Goal: Task Accomplishment & Management: Complete application form

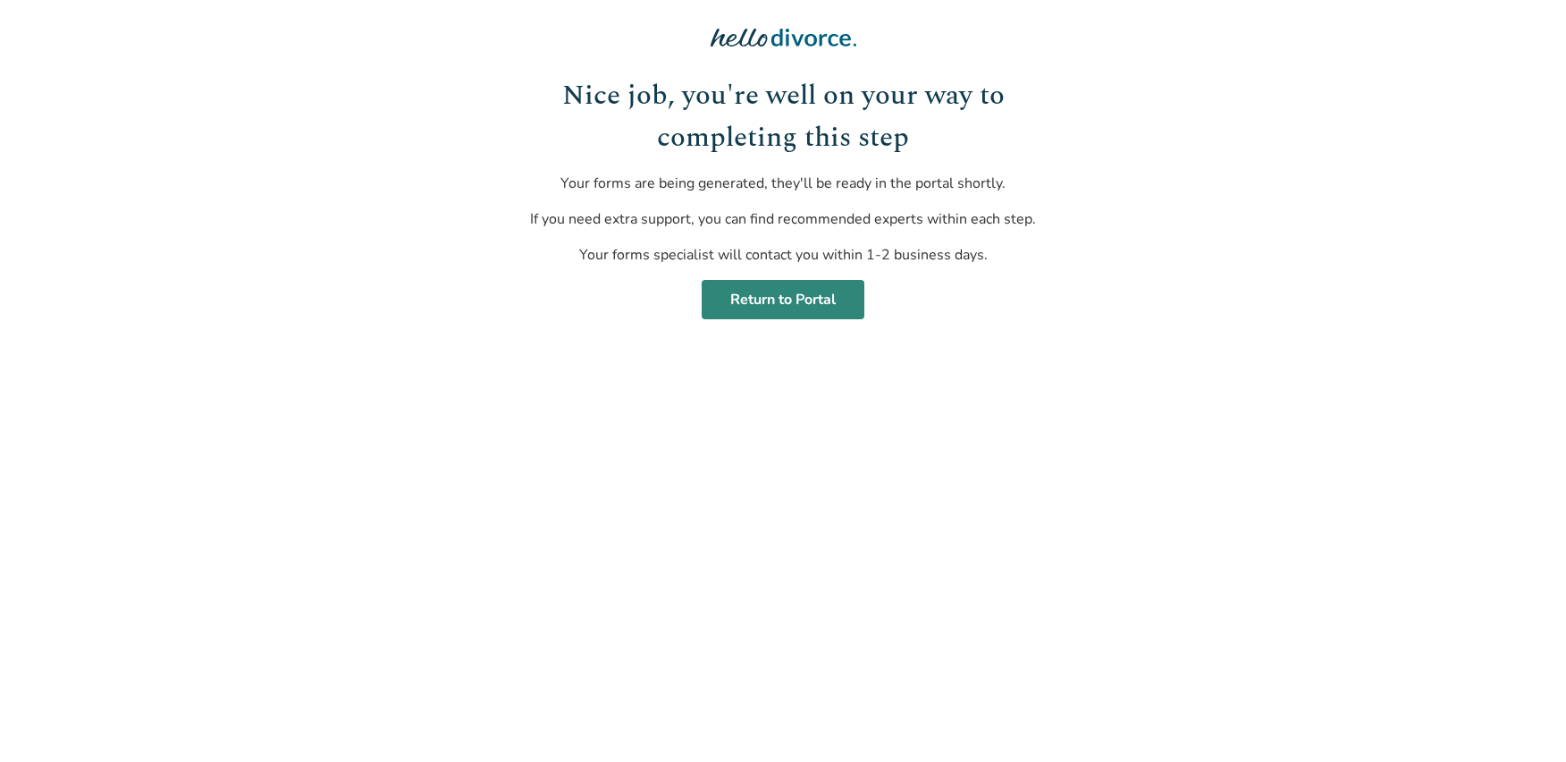
click at [789, 294] on link "Return to Portal" at bounding box center [783, 299] width 163 height 39
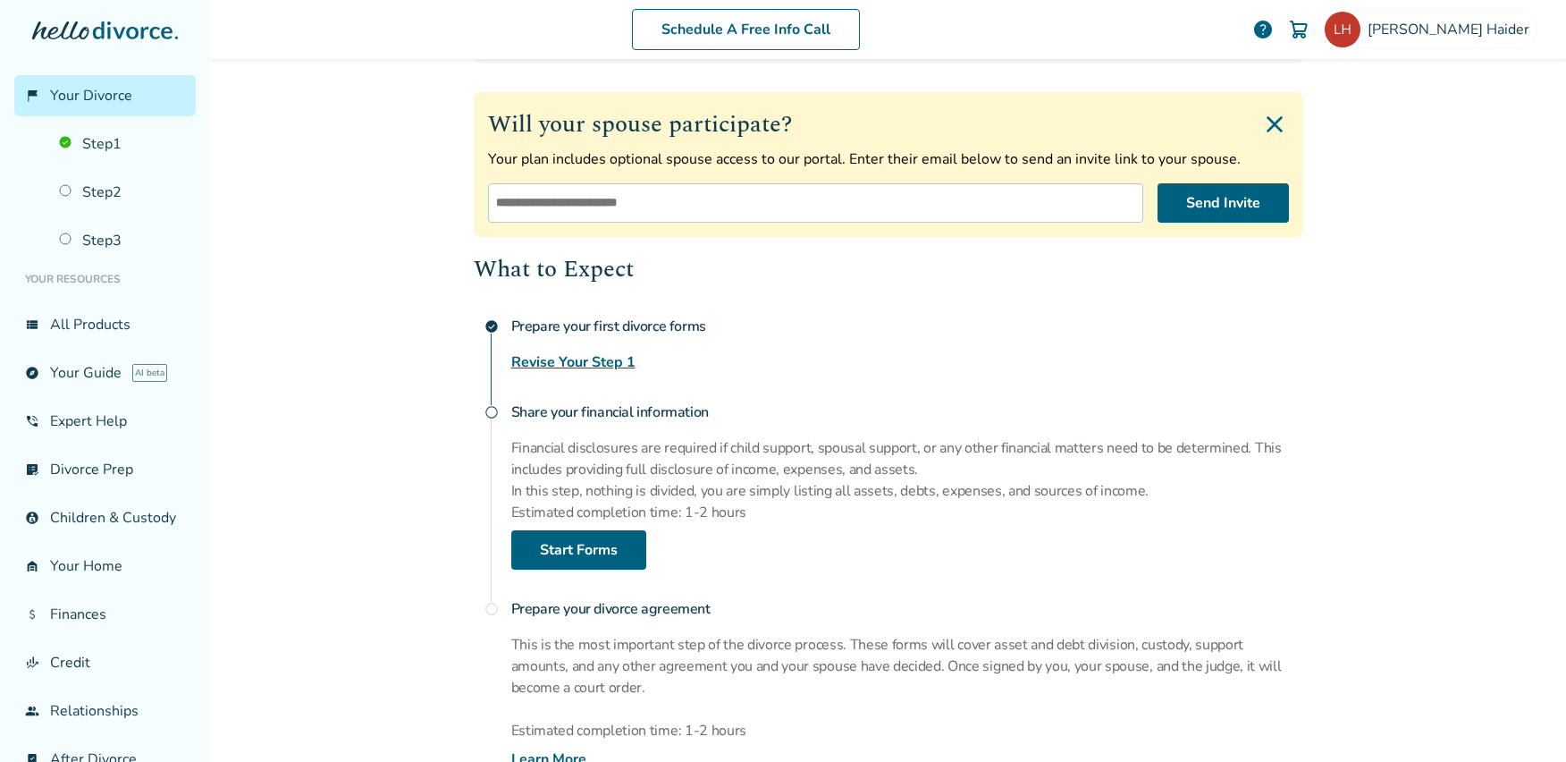
scroll to position [401, 0]
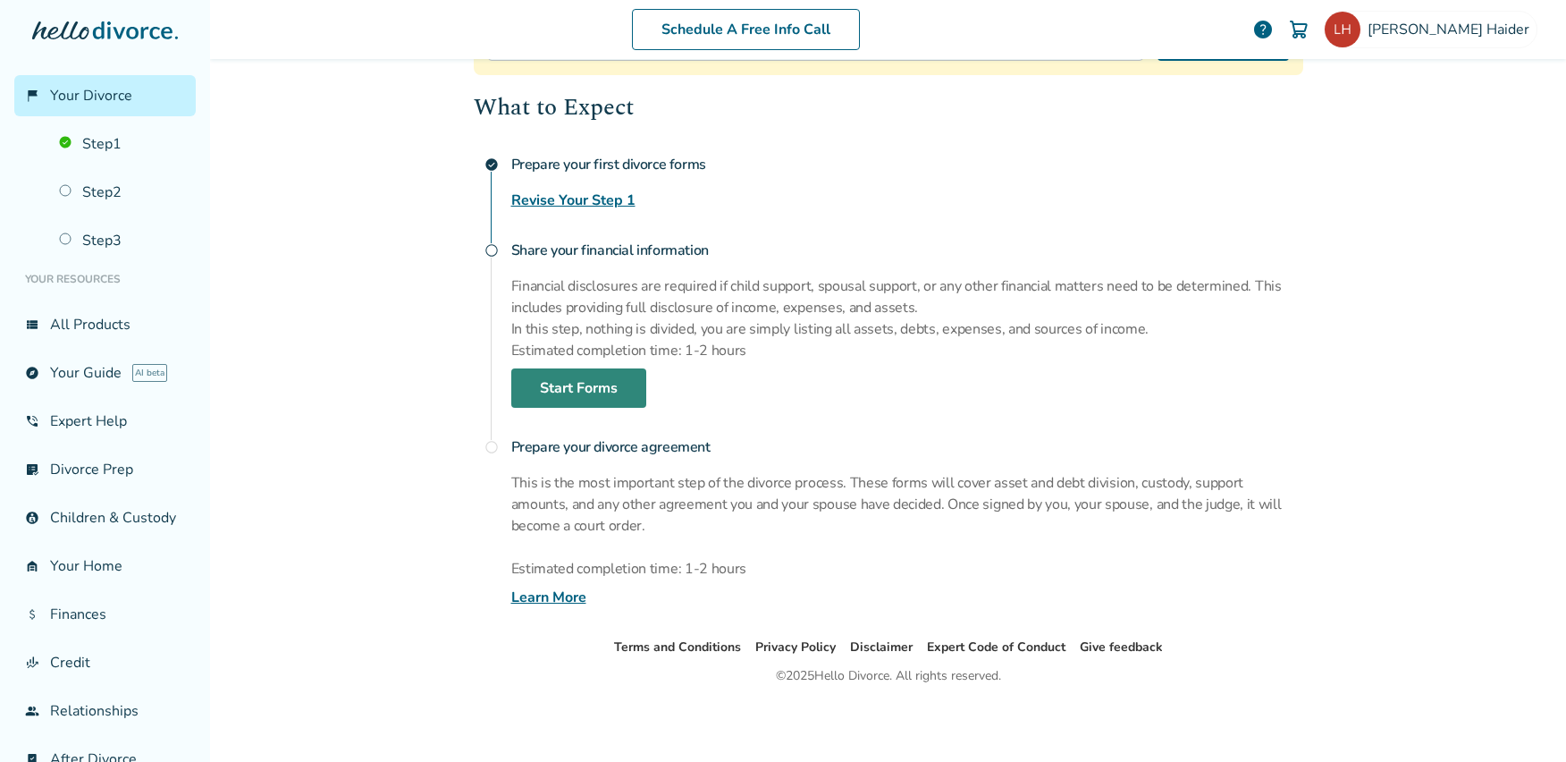
click at [608, 393] on link "Start Forms" at bounding box center [578, 387] width 135 height 39
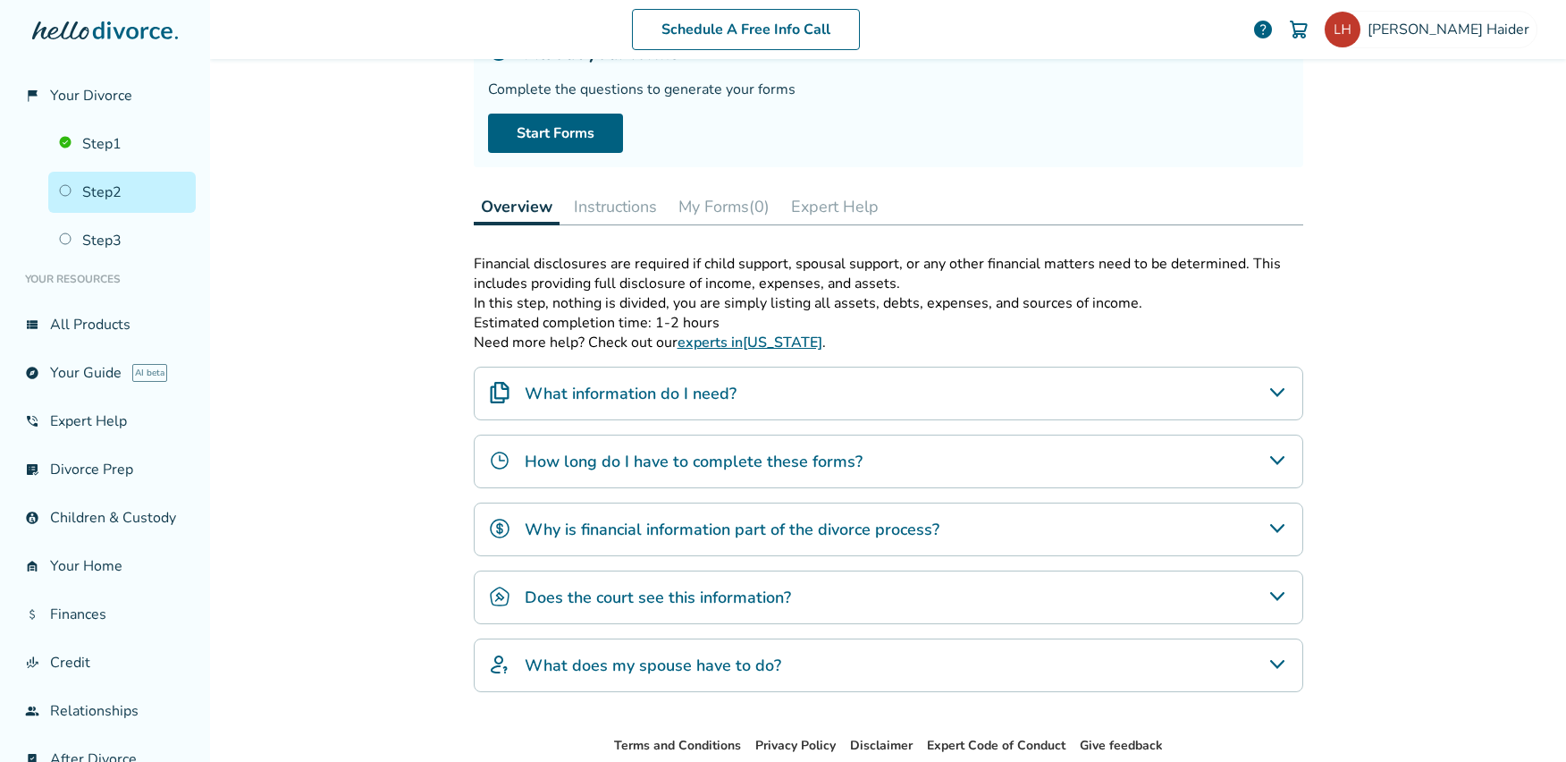
scroll to position [177, 0]
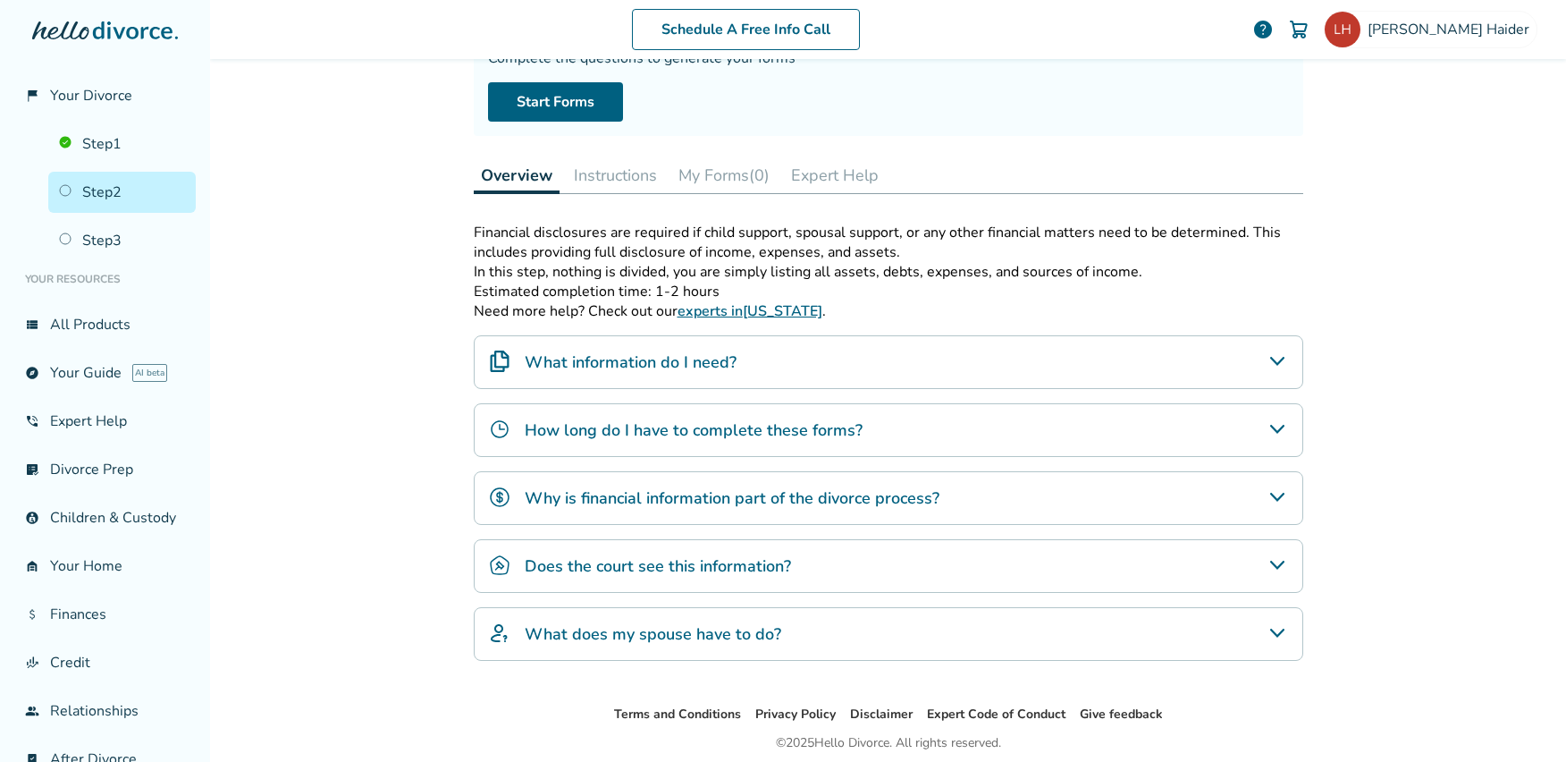
click at [1267, 366] on icon "What information do I need?" at bounding box center [1277, 360] width 21 height 21
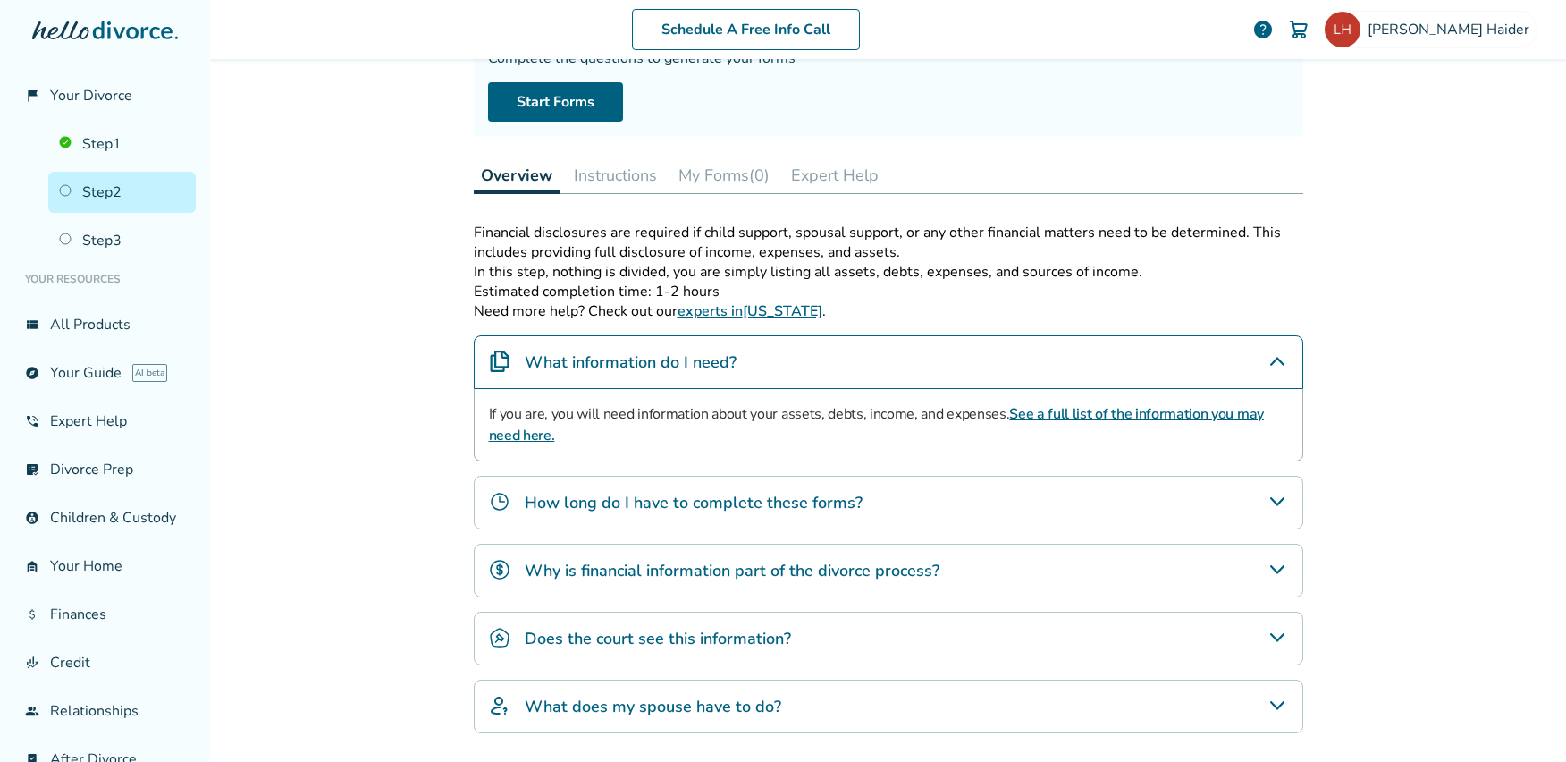
click at [1182, 416] on link "See a full list of the information you may need here." at bounding box center [876, 424] width 775 height 41
click at [625, 173] on button "Instructions" at bounding box center [615, 175] width 97 height 36
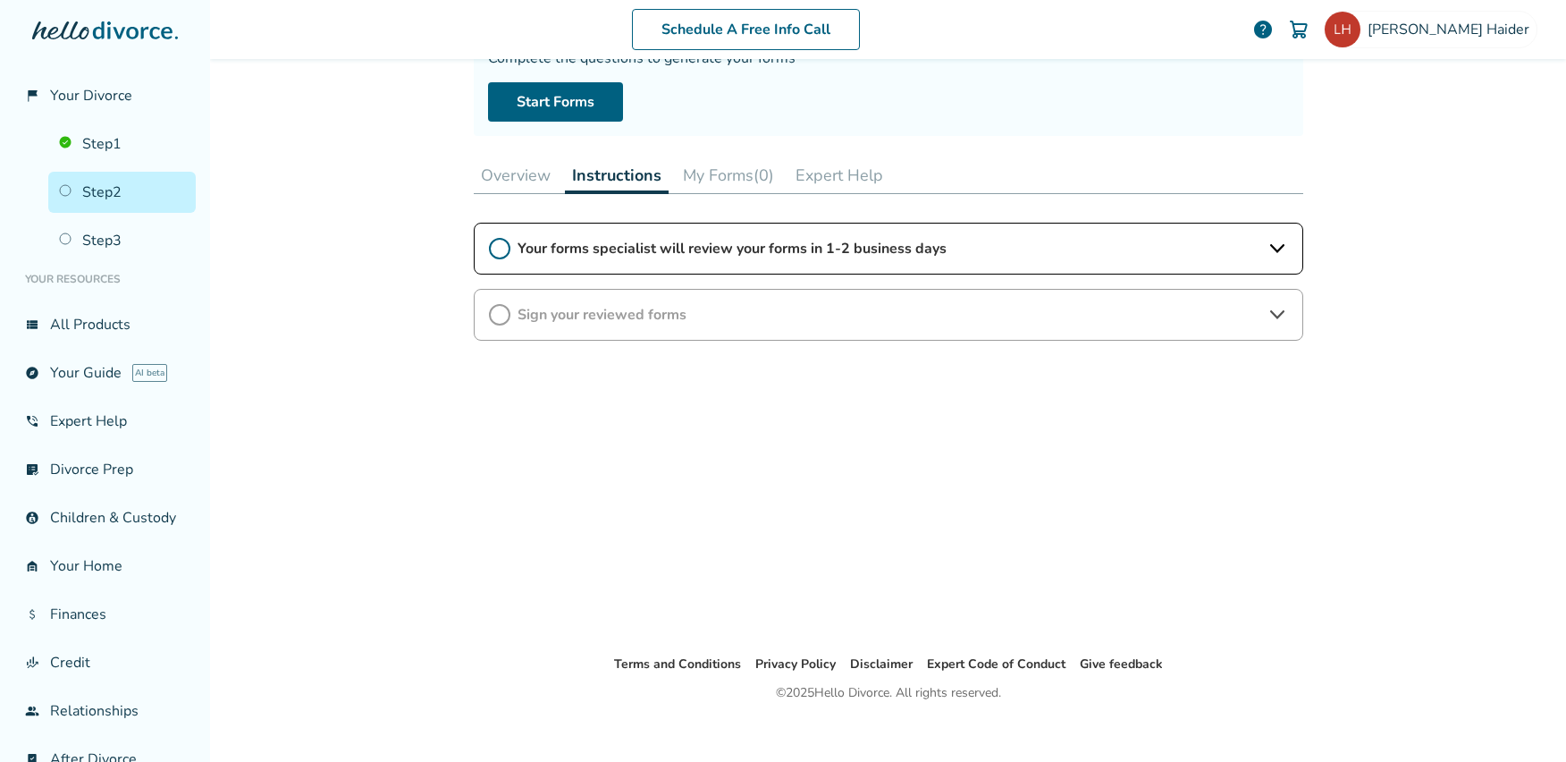
click at [1267, 249] on icon at bounding box center [1277, 248] width 21 height 21
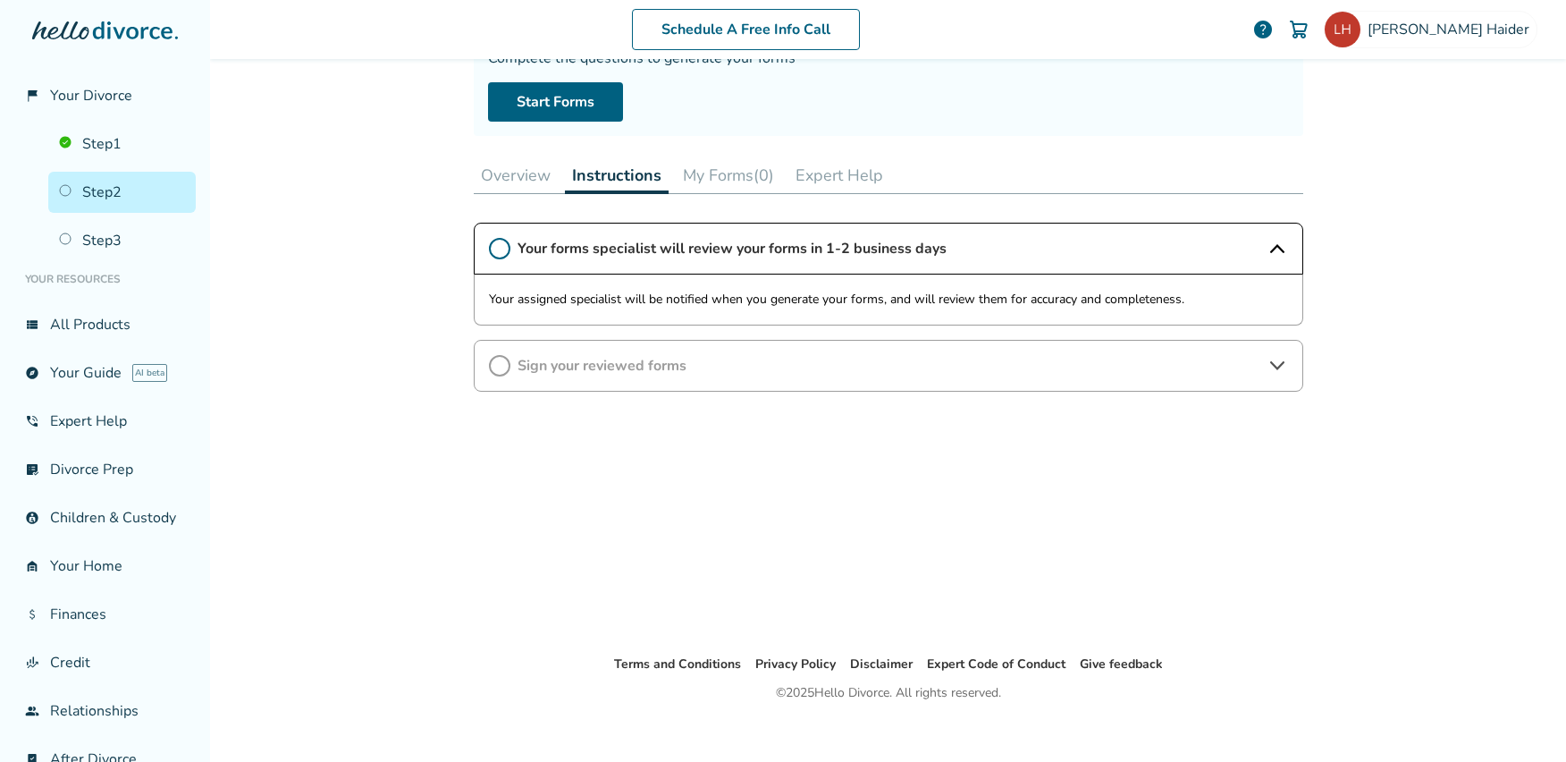
click at [493, 248] on icon at bounding box center [499, 248] width 21 height 21
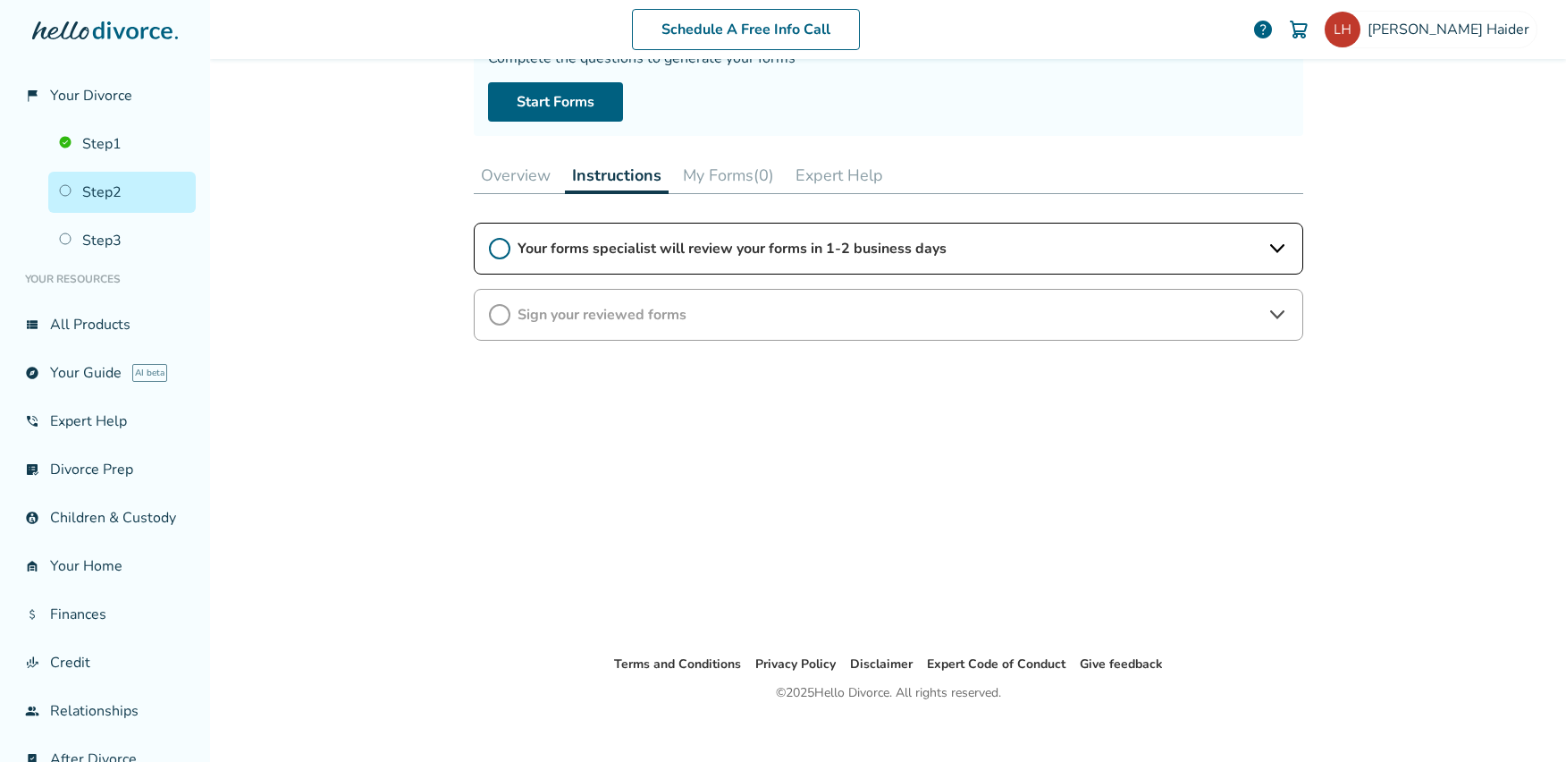
click at [513, 178] on button "Overview" at bounding box center [516, 175] width 84 height 36
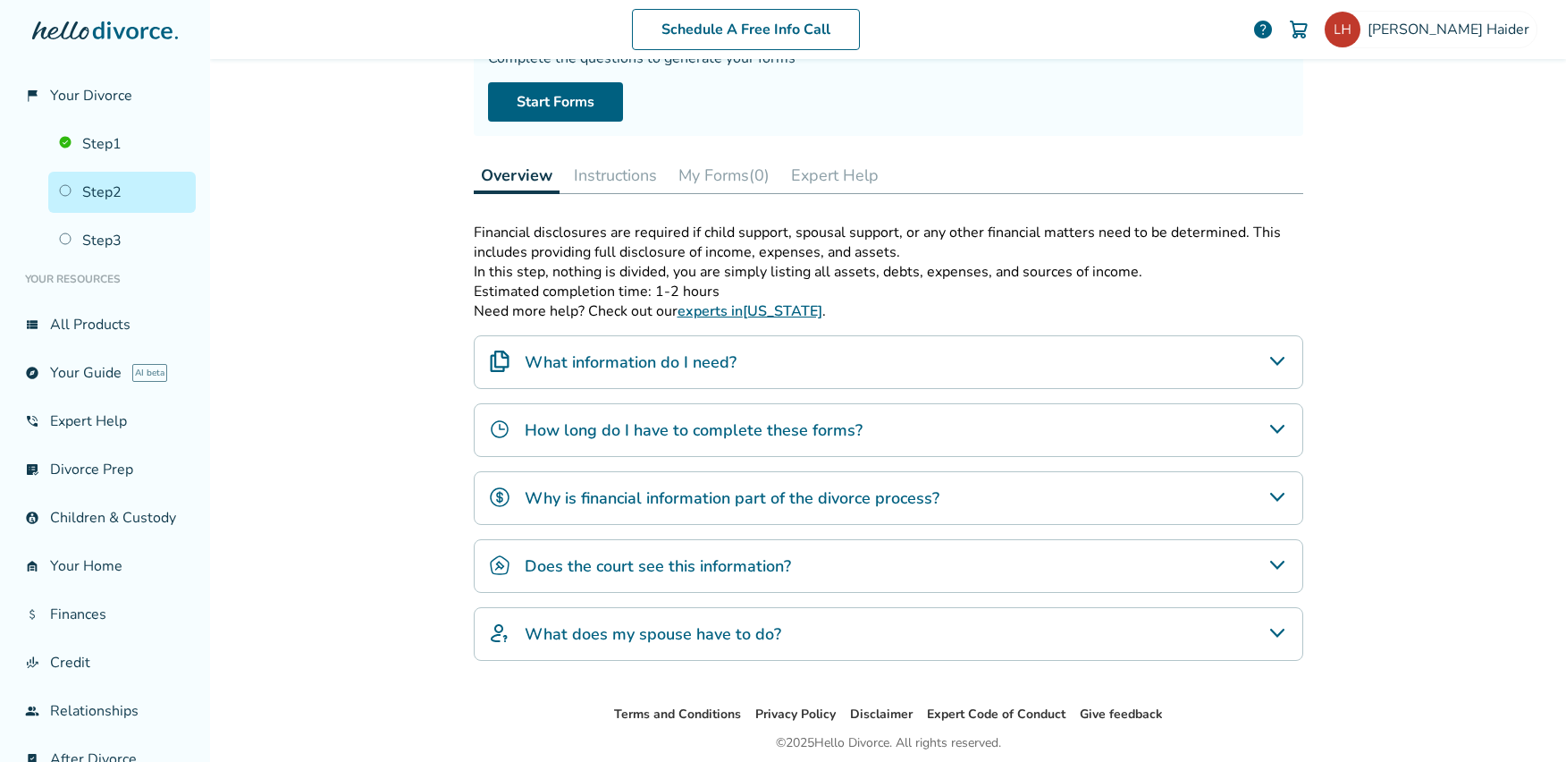
click at [1286, 363] on div "What information do I need?" at bounding box center [889, 362] width 830 height 54
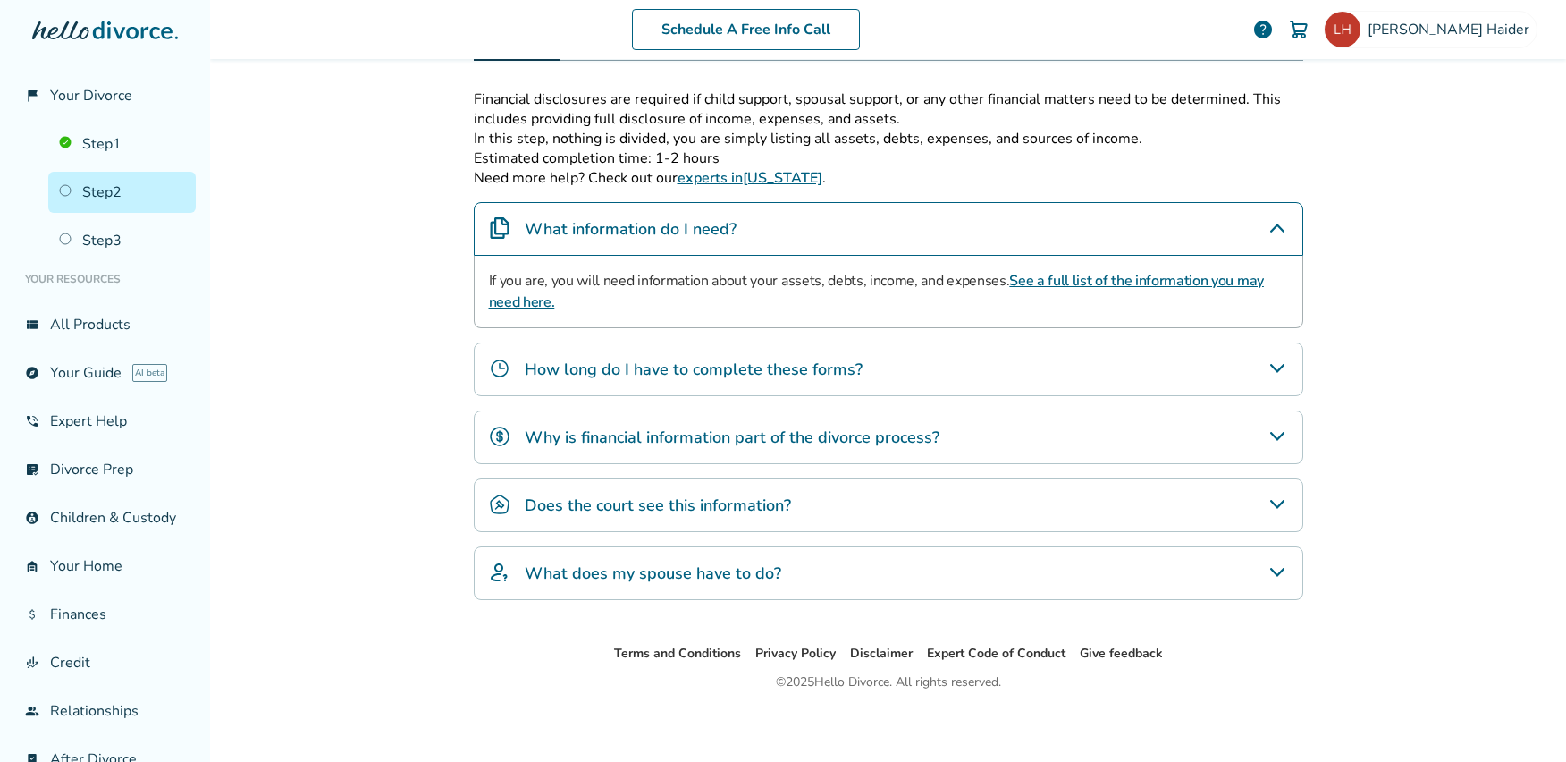
scroll to position [317, 0]
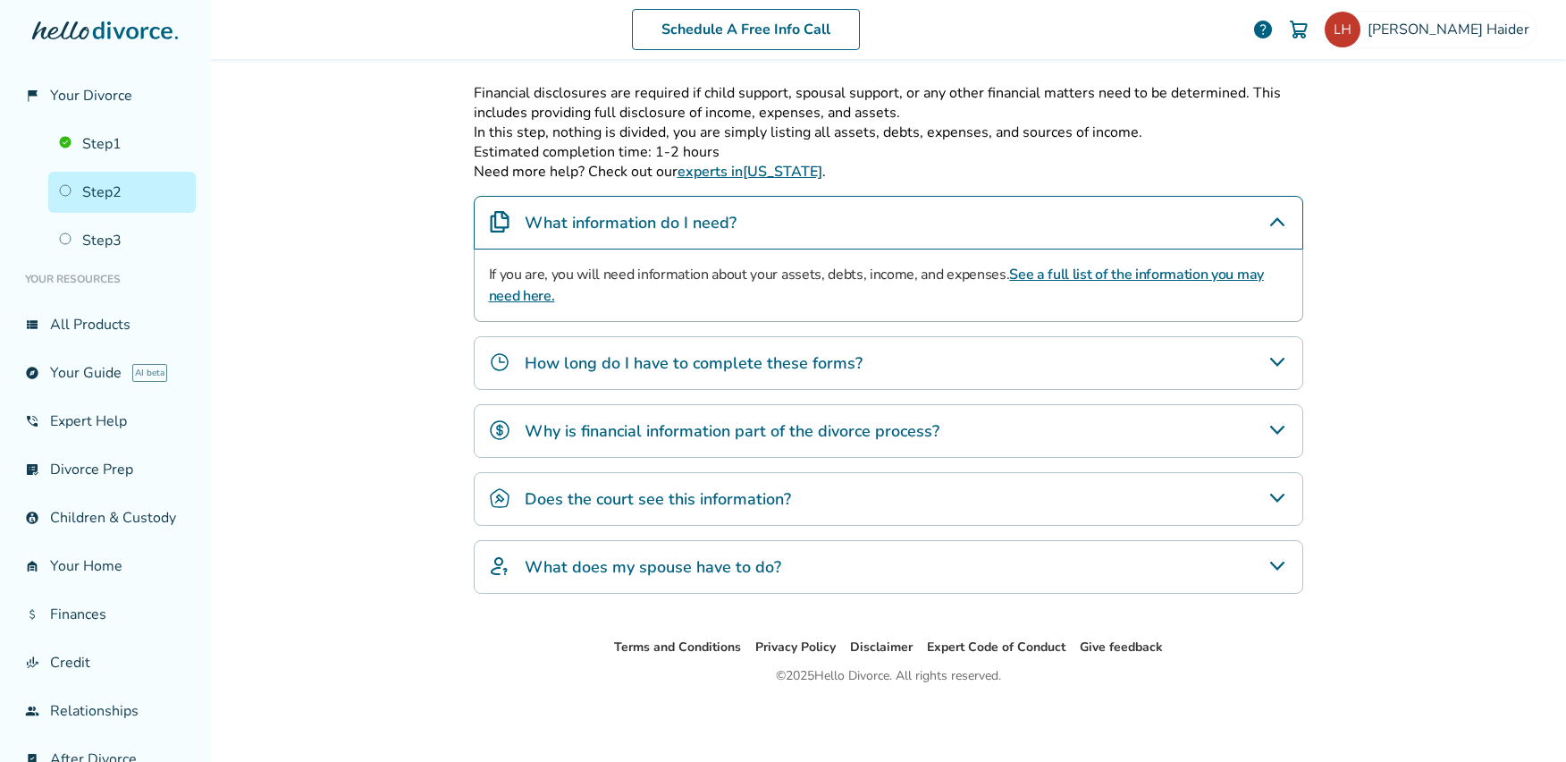
click at [1277, 368] on icon "How long do I have to complete these forms?" at bounding box center [1277, 361] width 21 height 21
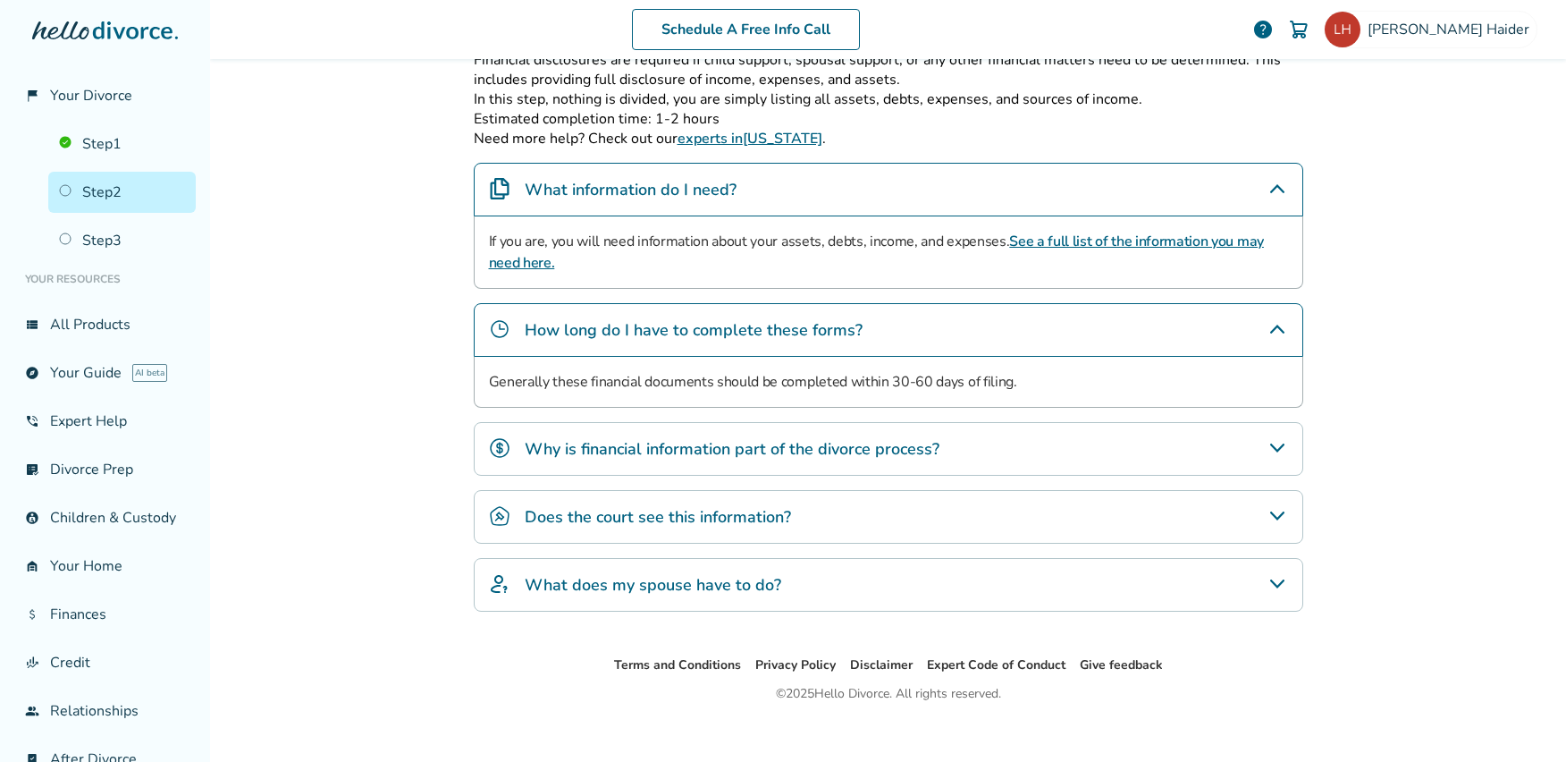
scroll to position [367, 0]
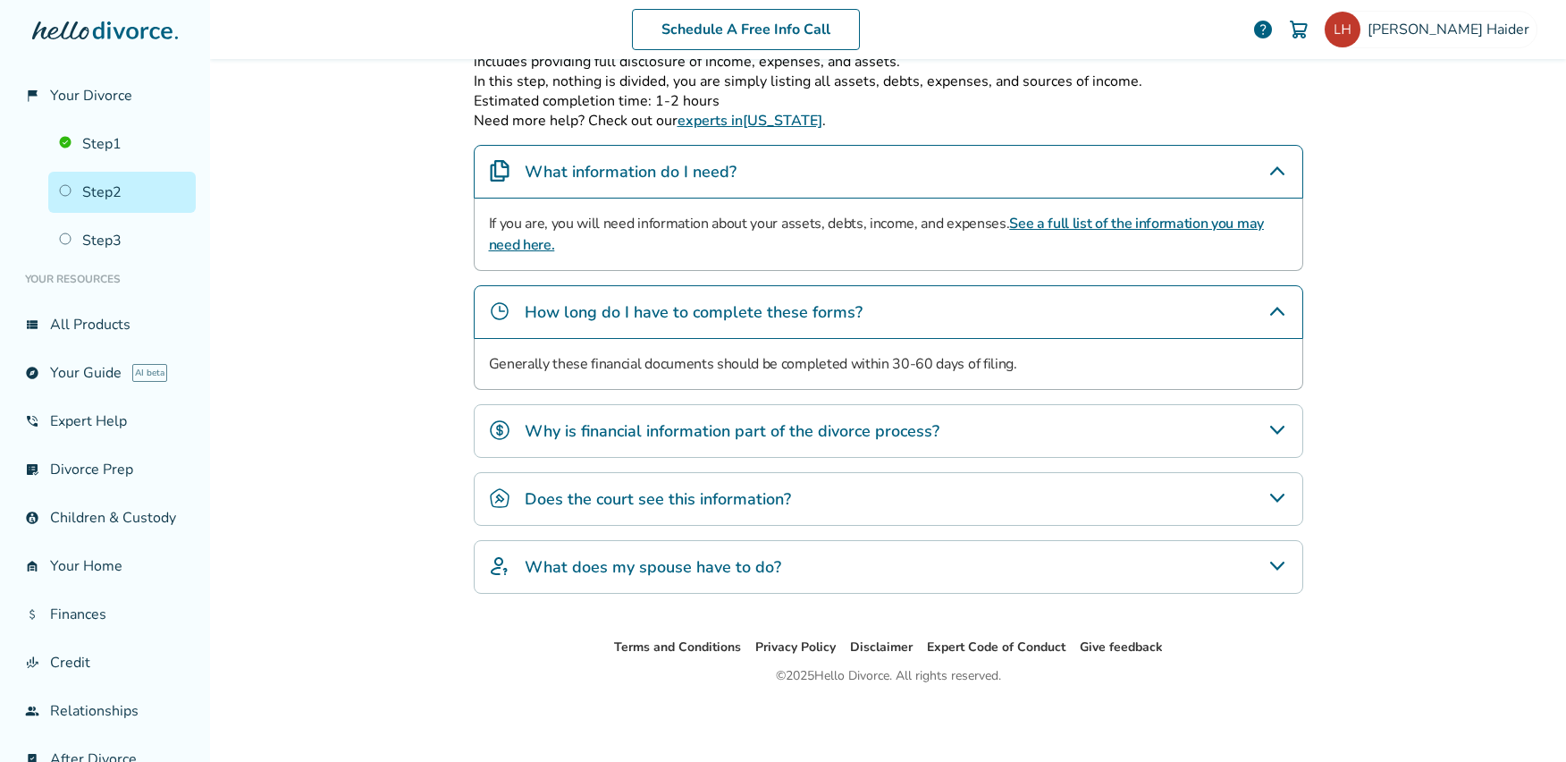
click at [1301, 429] on div "Step 0 2 Share your financial information Fill out your forms Complete the ques…" at bounding box center [889, 164] width 858 height 945
click at [1283, 428] on div "Why is financial information part of the divorce process?" at bounding box center [889, 431] width 830 height 54
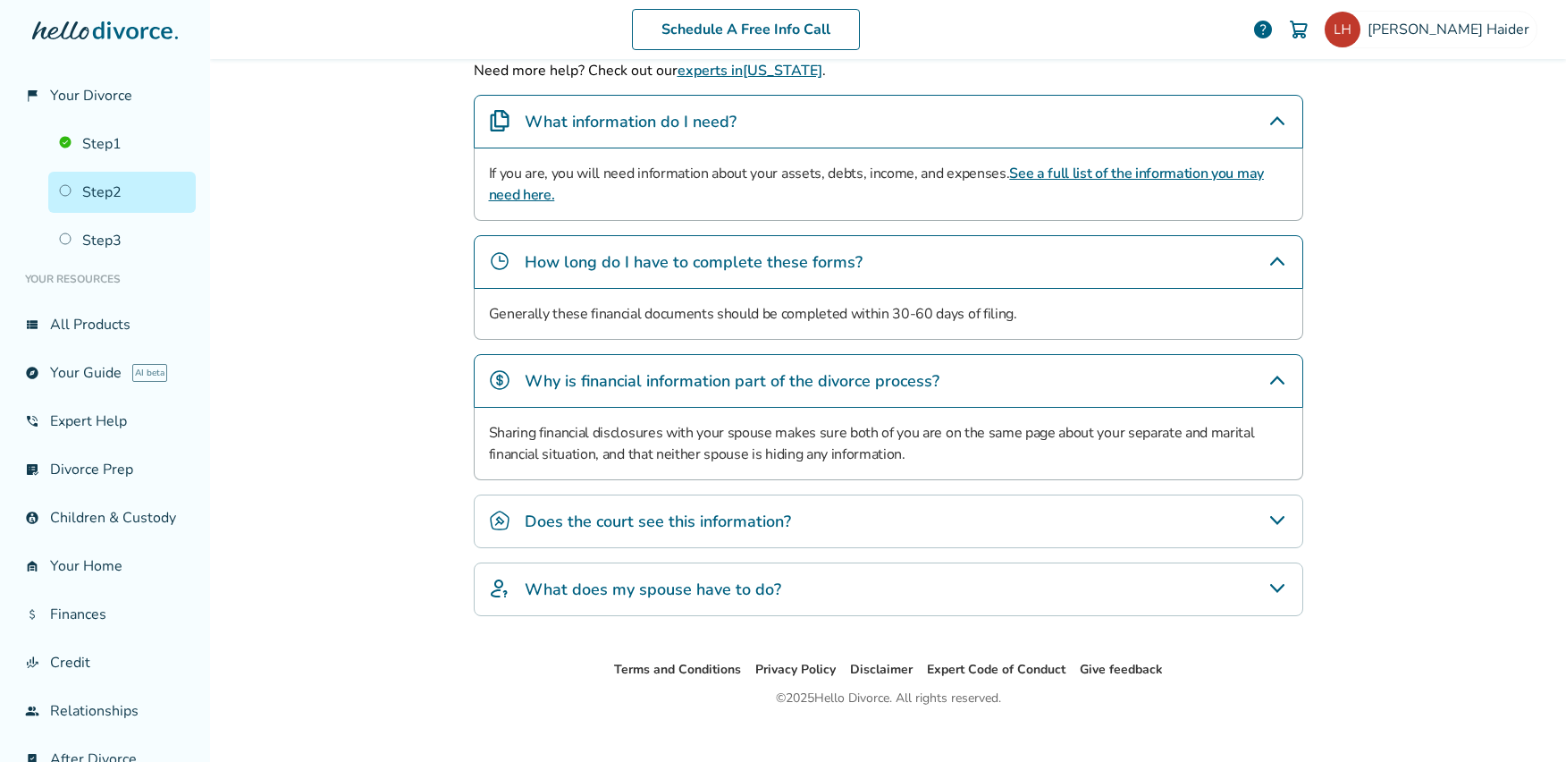
scroll to position [440, 0]
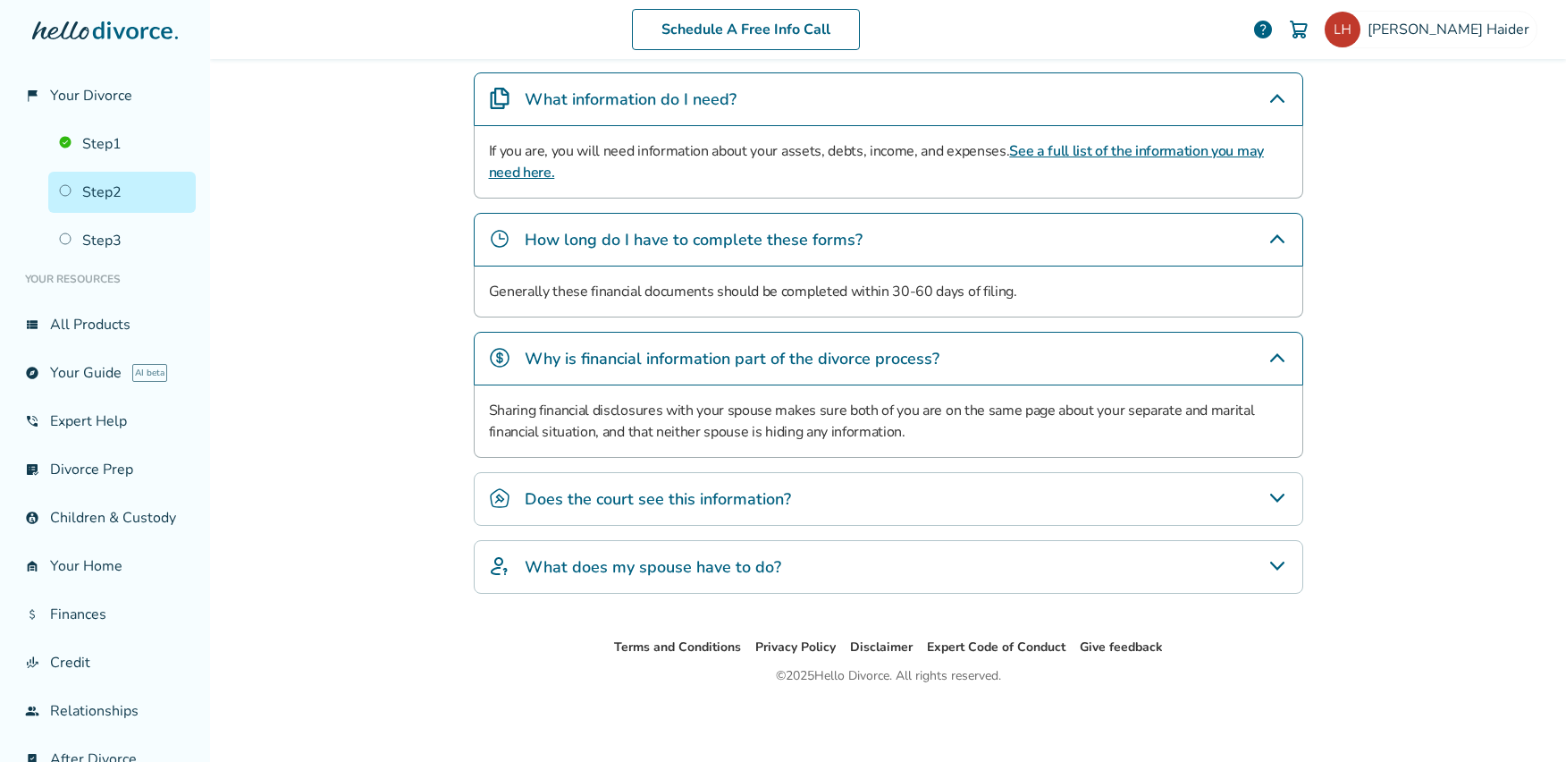
click at [1277, 506] on icon "Does the court see this information?" at bounding box center [1277, 497] width 21 height 21
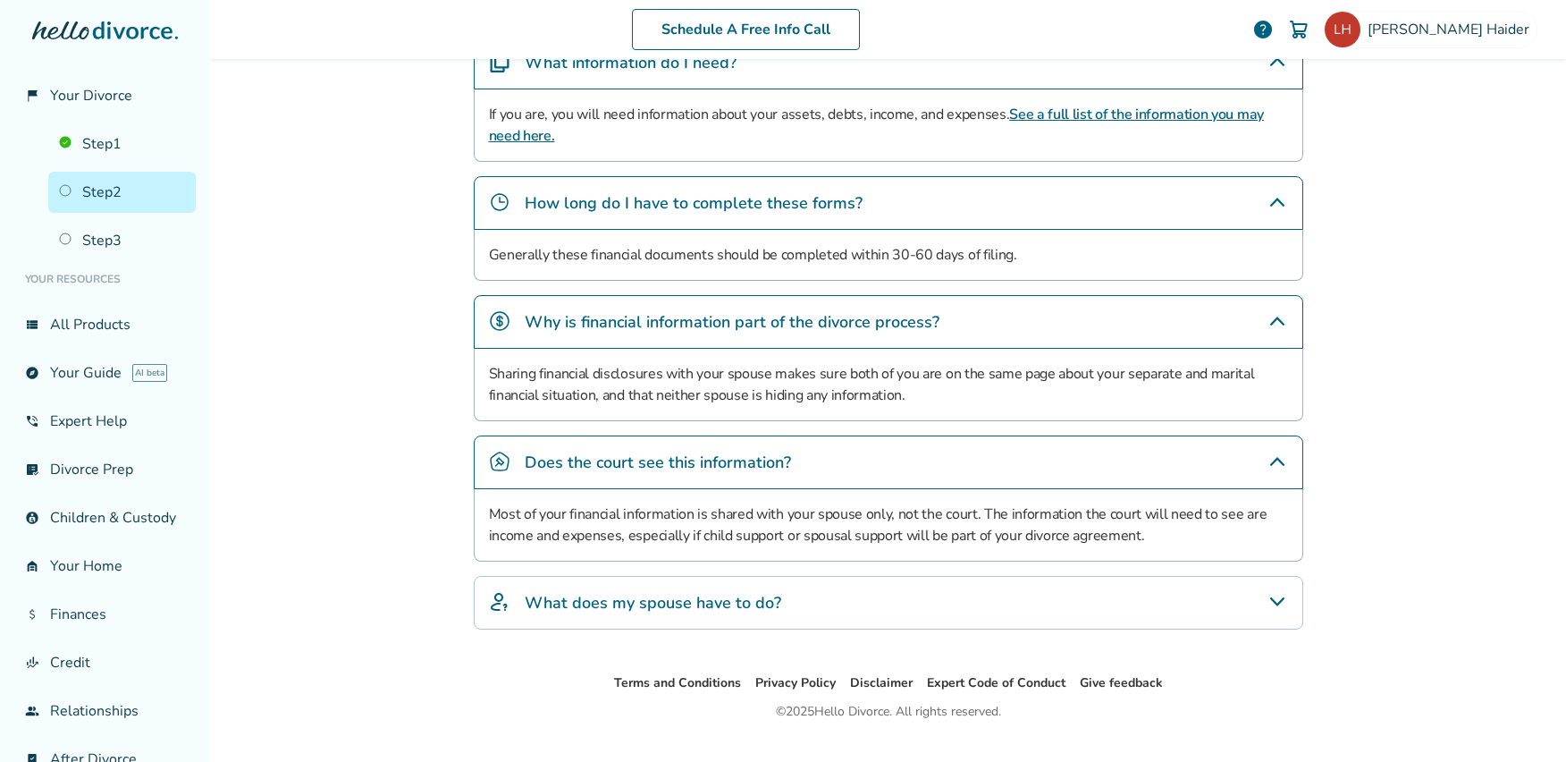
scroll to position [512, 0]
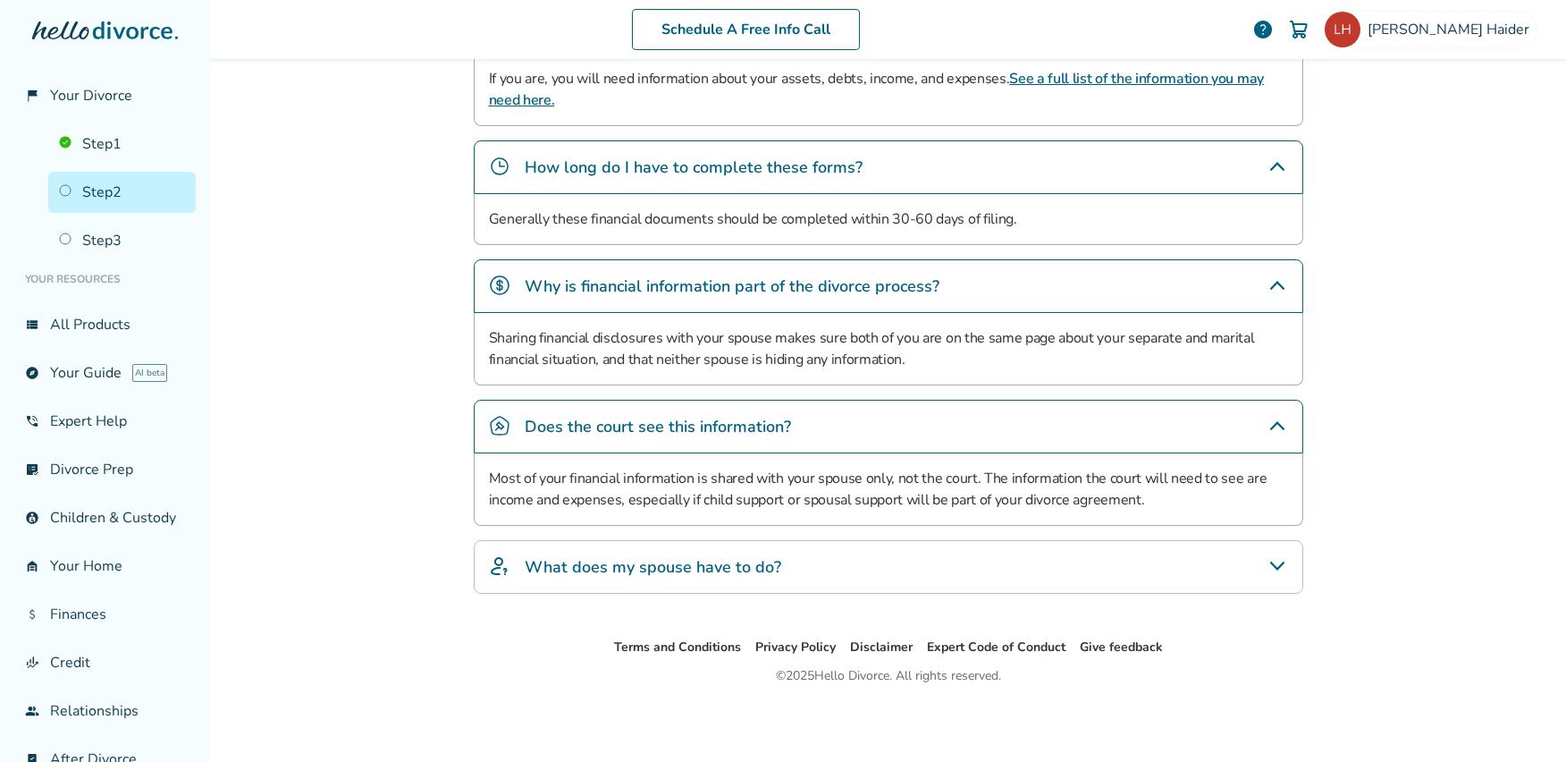
click at [1267, 566] on icon "What does my spouse have to do?" at bounding box center [1277, 565] width 21 height 21
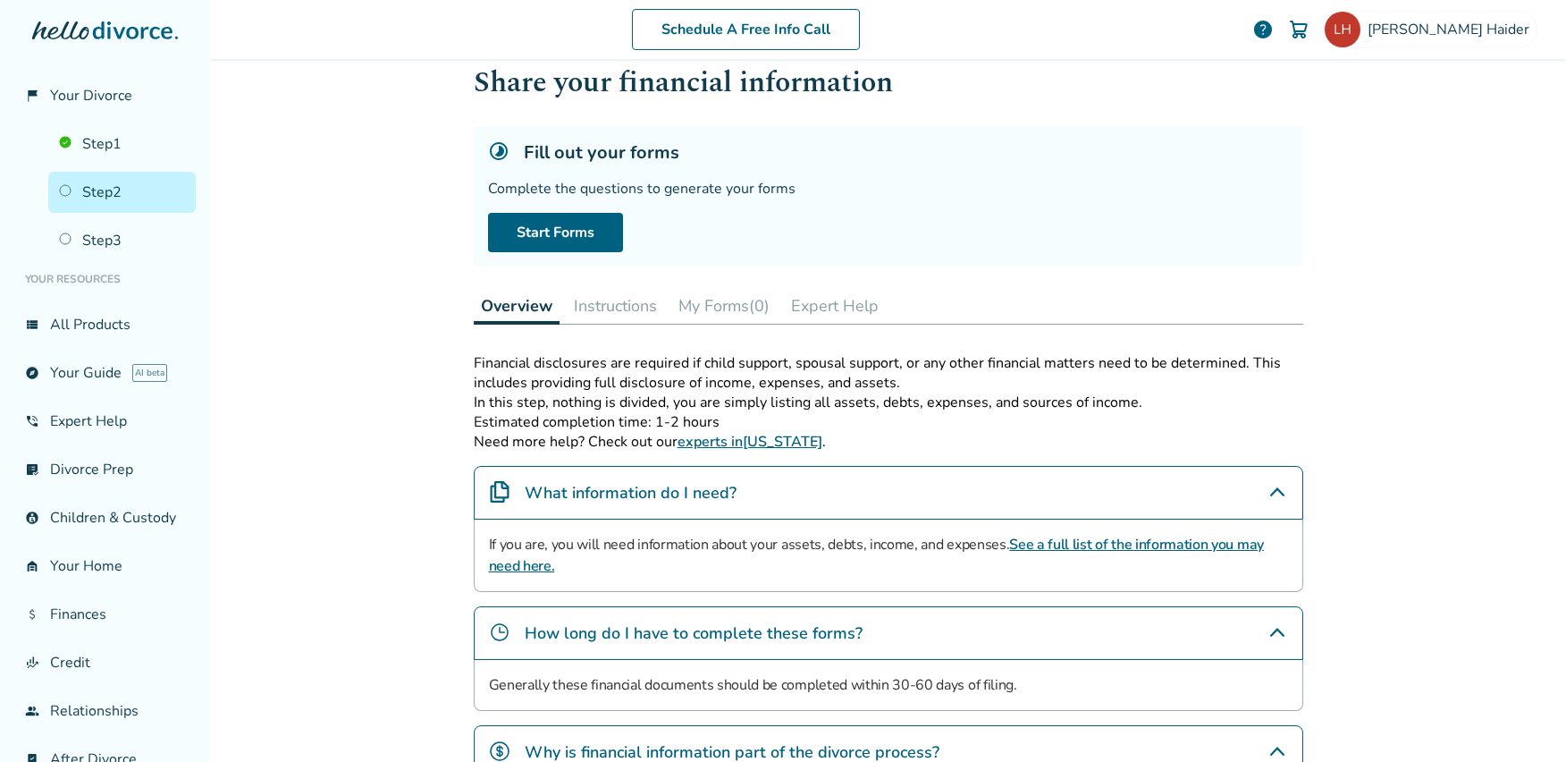
scroll to position [179, 0]
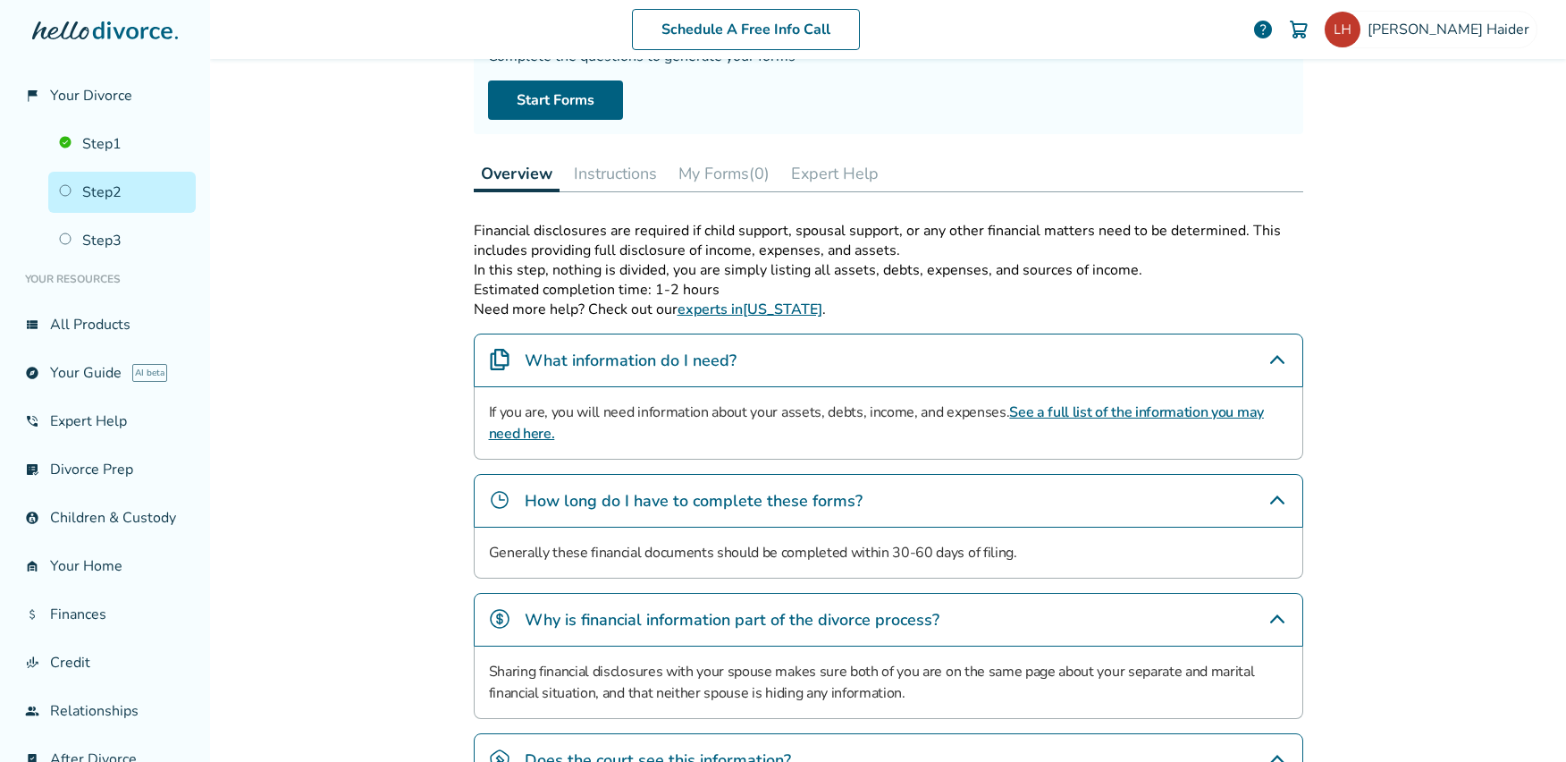
click at [618, 177] on button "Instructions" at bounding box center [615, 174] width 97 height 36
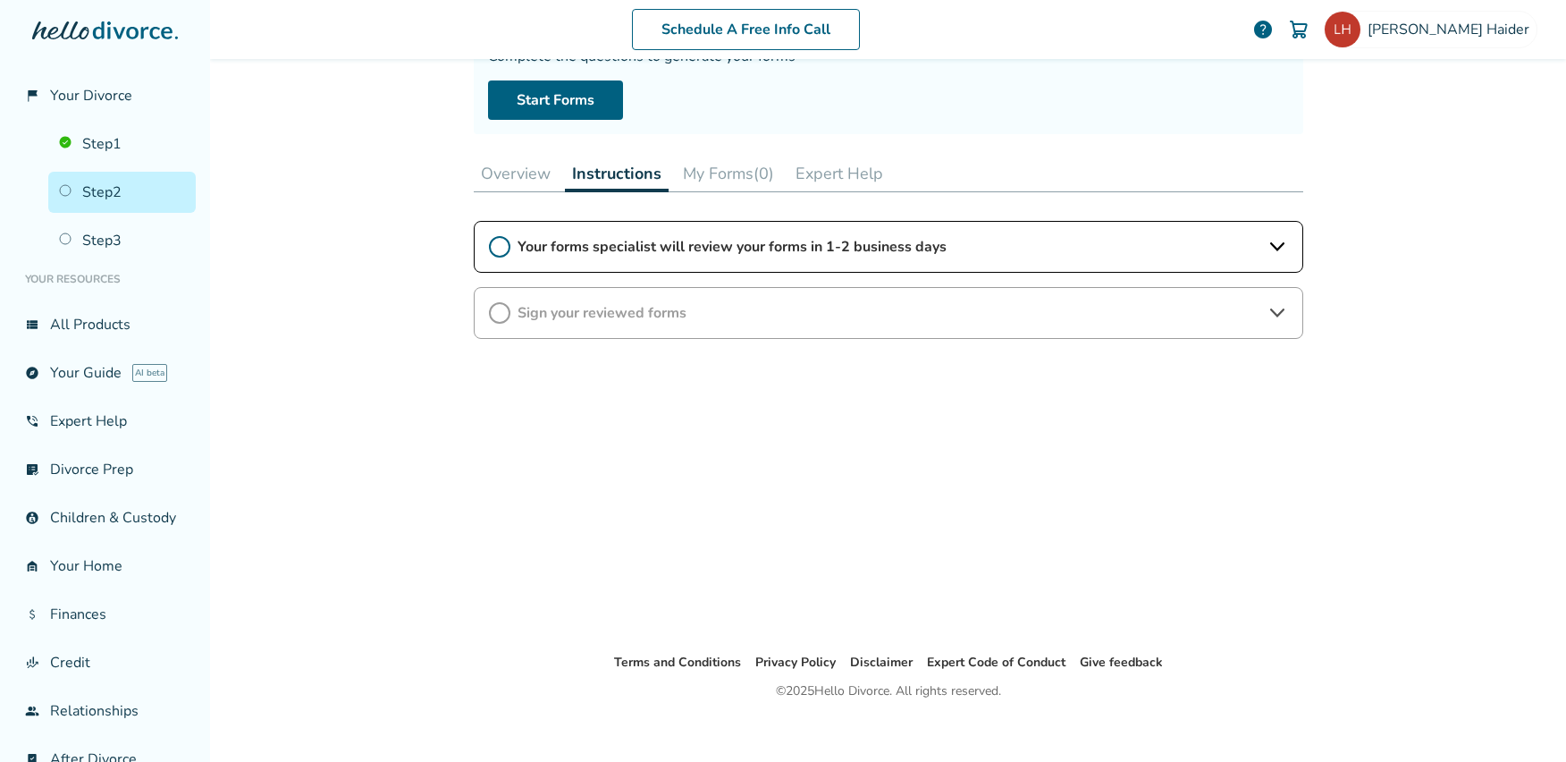
click at [519, 182] on button "Overview" at bounding box center [516, 174] width 84 height 36
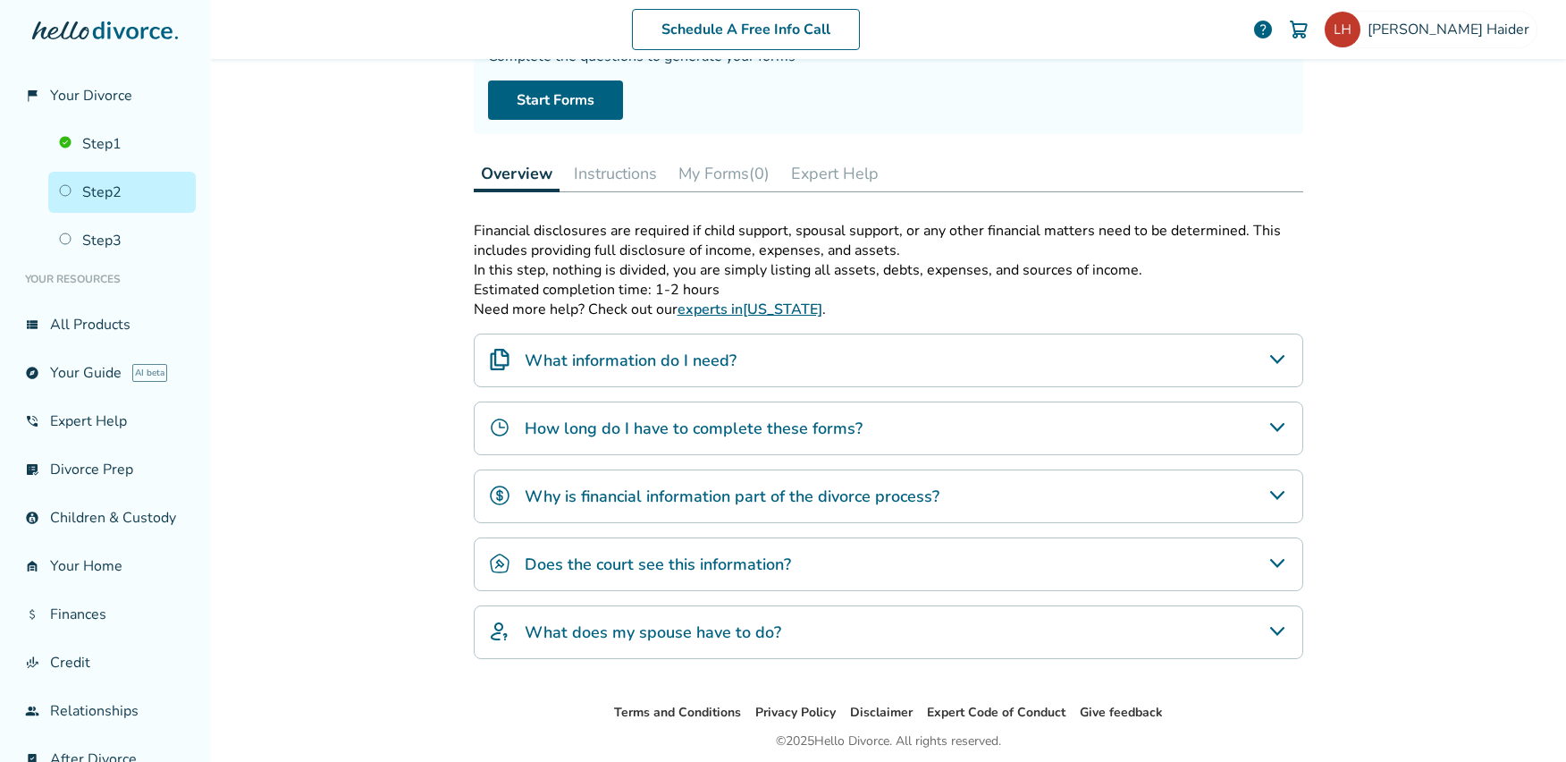
click at [1257, 361] on div "What information do I need?" at bounding box center [889, 360] width 830 height 54
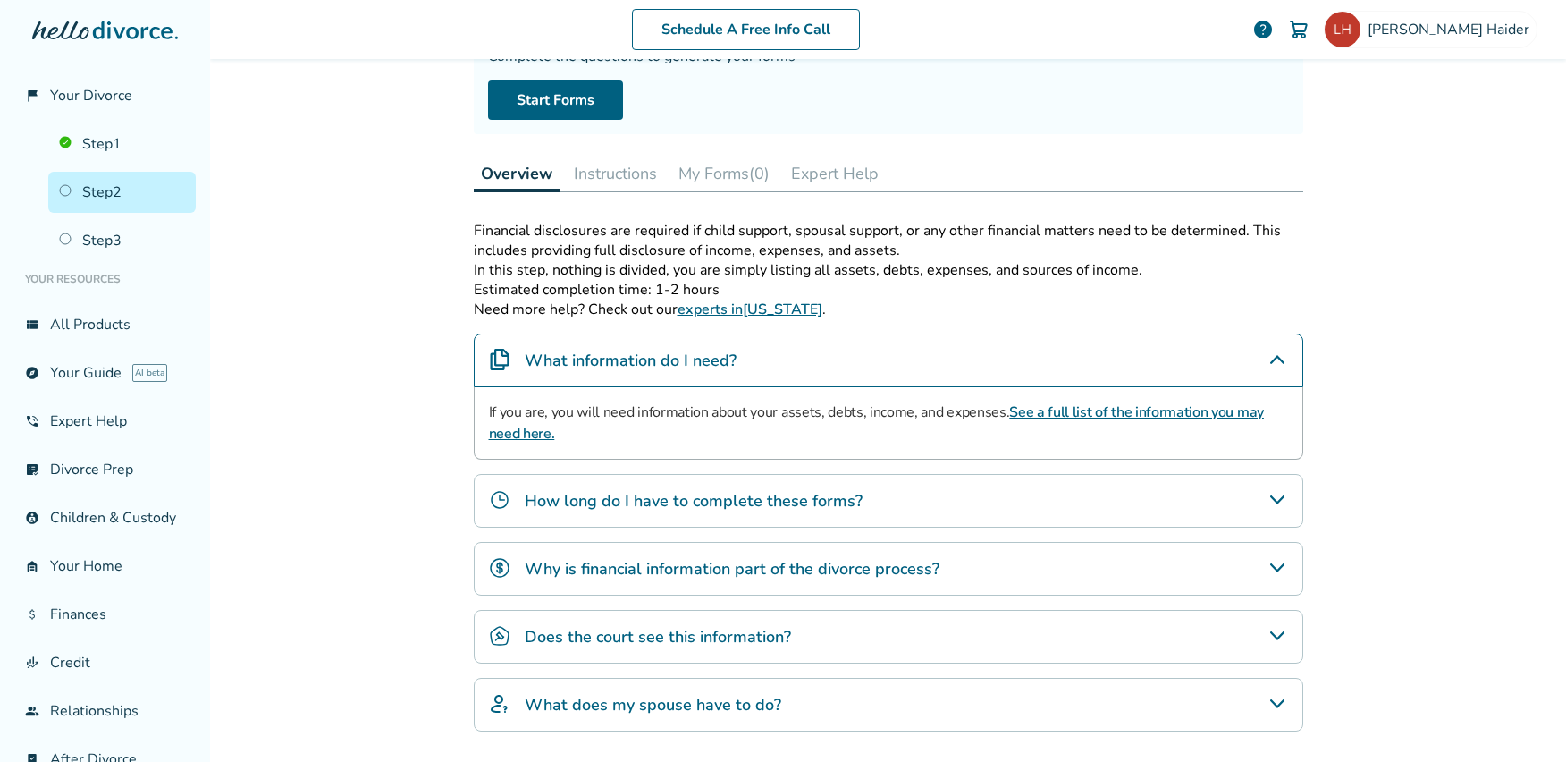
click at [1048, 414] on link "See a full list of the information you may need here." at bounding box center [876, 422] width 775 height 41
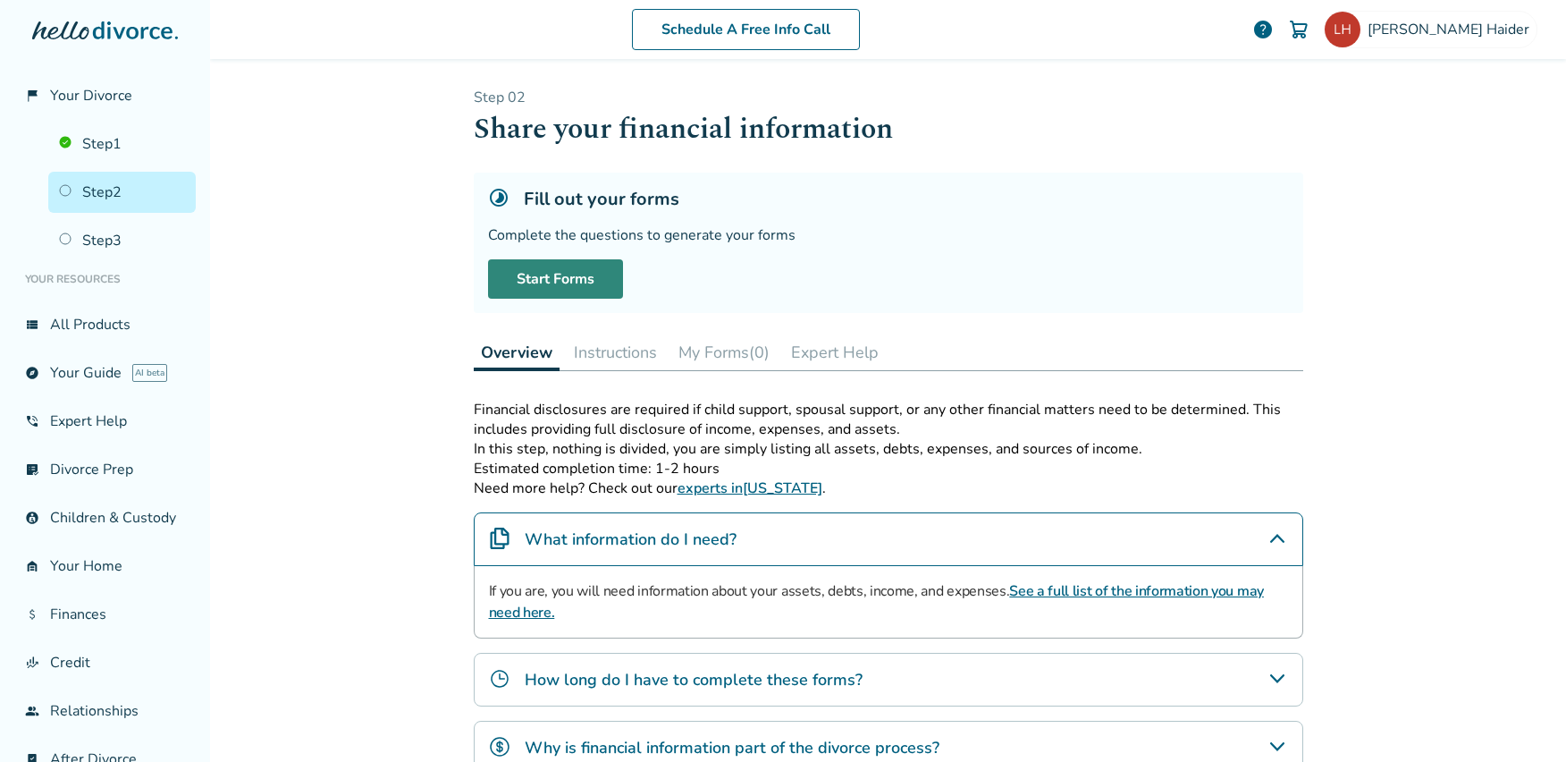
click at [561, 270] on link "Start Forms" at bounding box center [555, 278] width 135 height 39
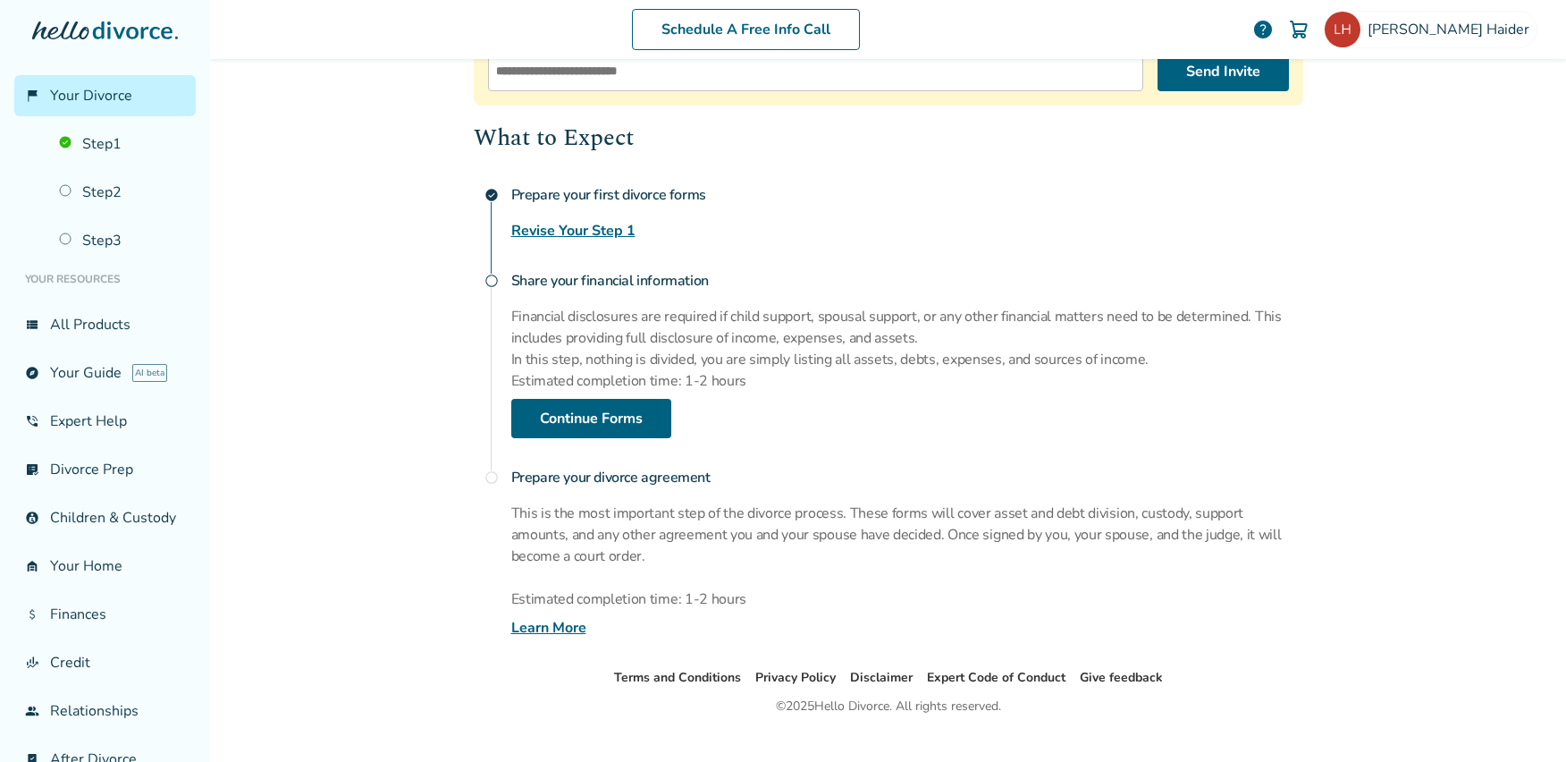
scroll to position [401, 0]
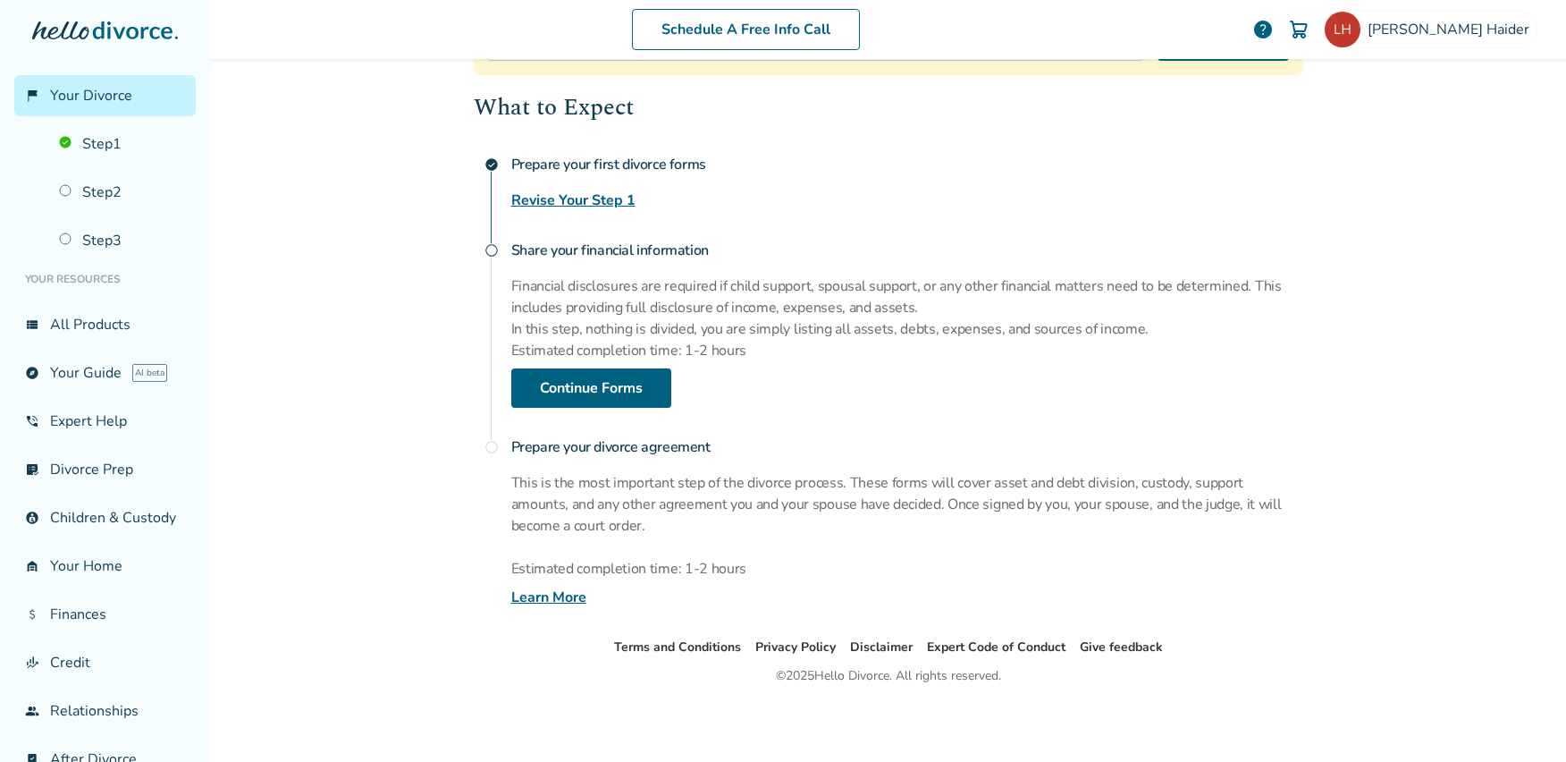
click at [1340, 401] on div "Schedule A Free Info Call [PERSON_NAME] help Schedule A Free Call [PERSON_NAME]…" at bounding box center [888, 381] width 1356 height 762
